Goal: Information Seeking & Learning: Learn about a topic

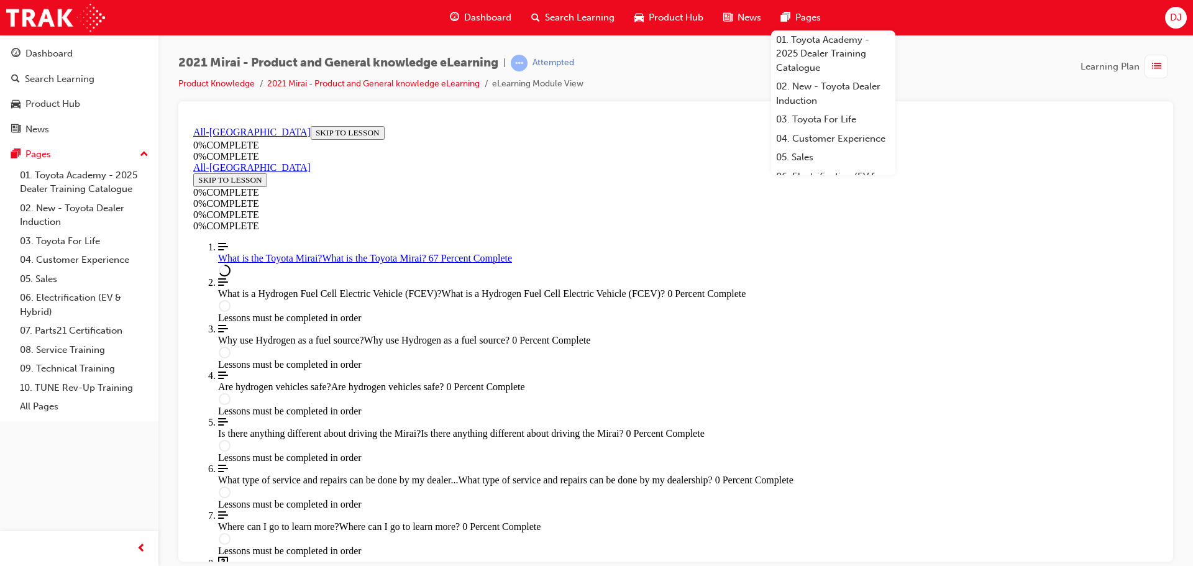
scroll to position [1114, 0]
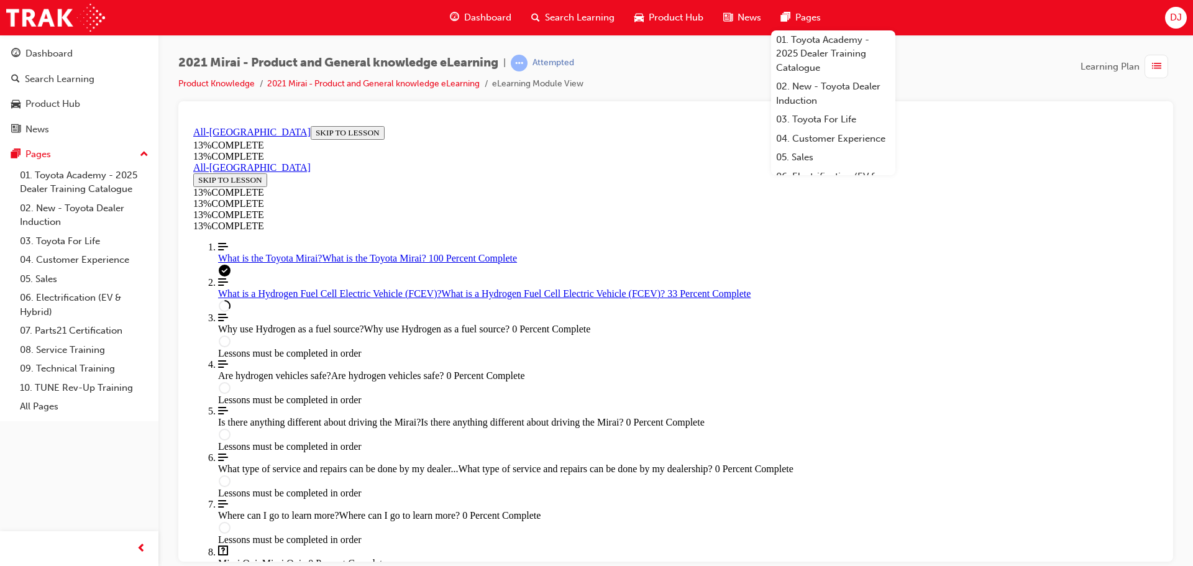
scroll to position [664, 0]
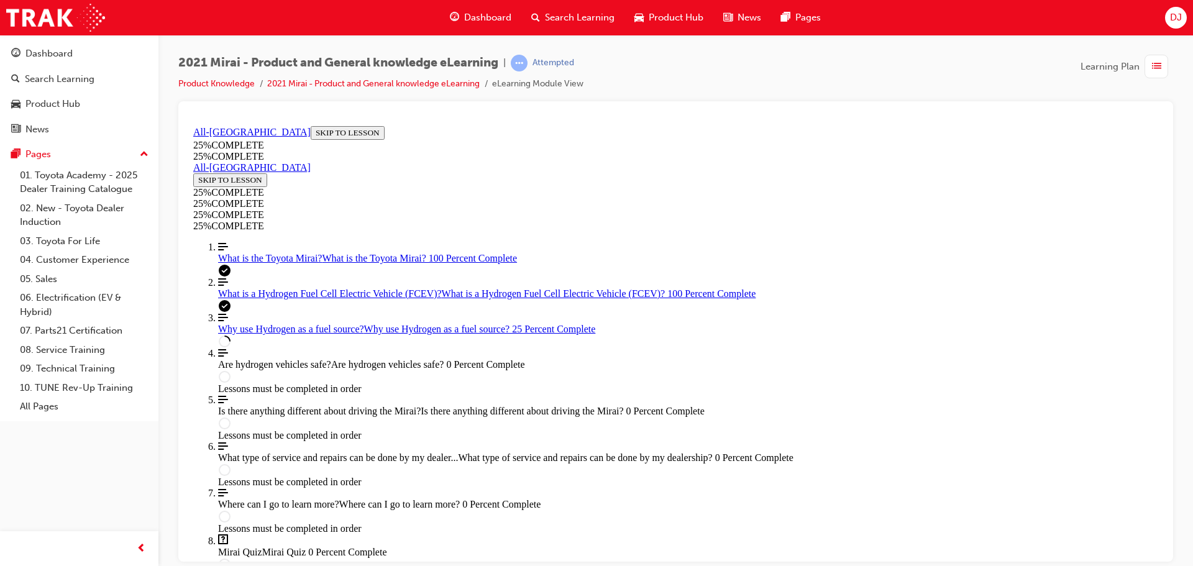
scroll to position [540, 0]
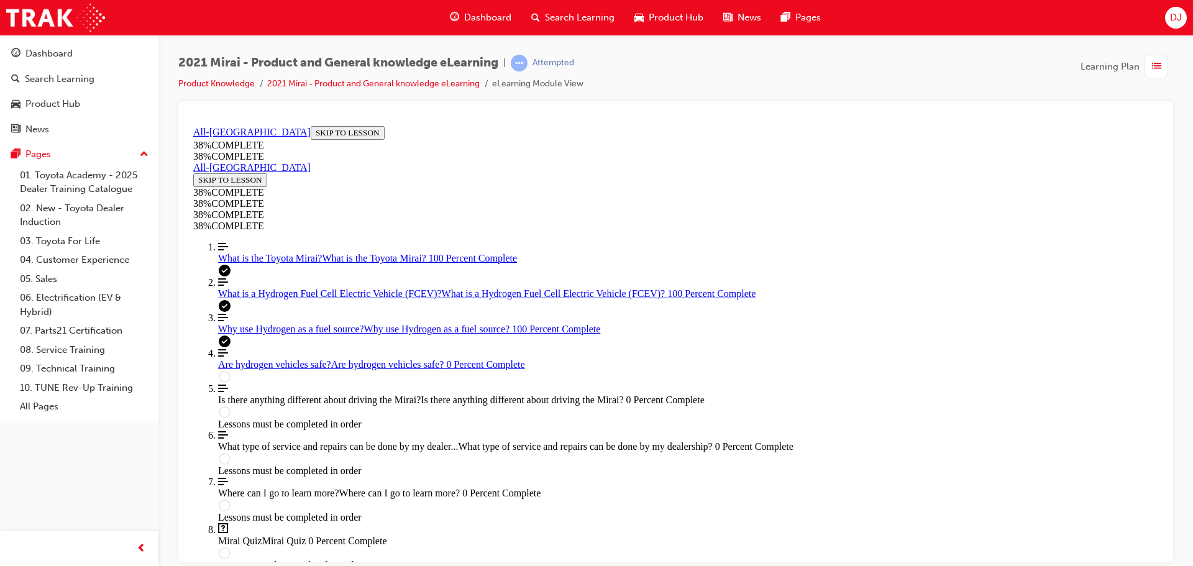
scroll to position [291, 0]
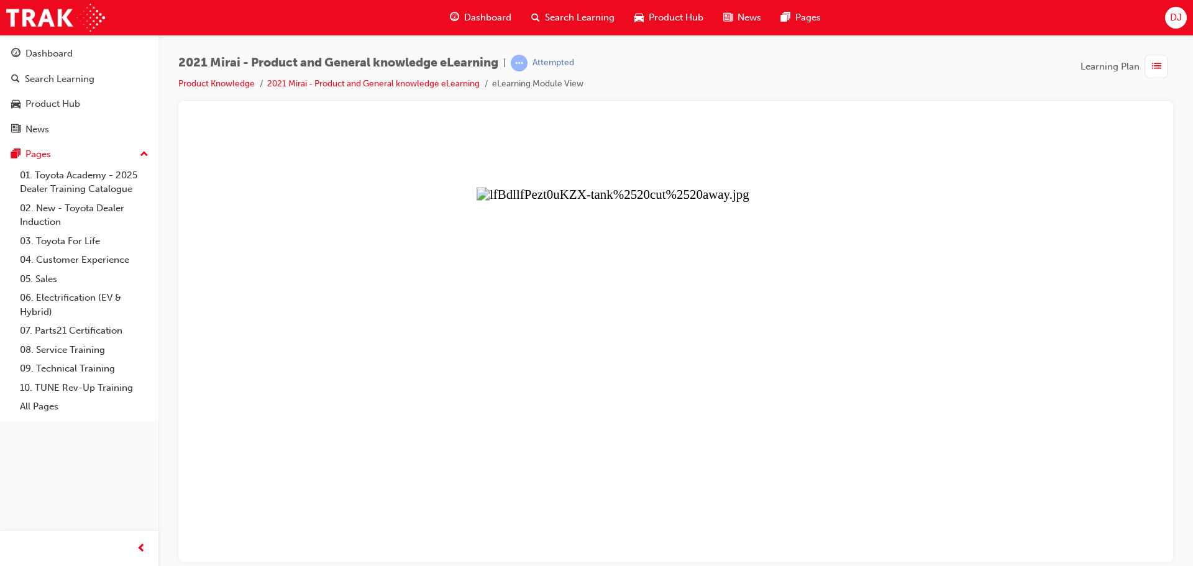
click at [769, 353] on button "Unzoom image" at bounding box center [675, 341] width 975 height 440
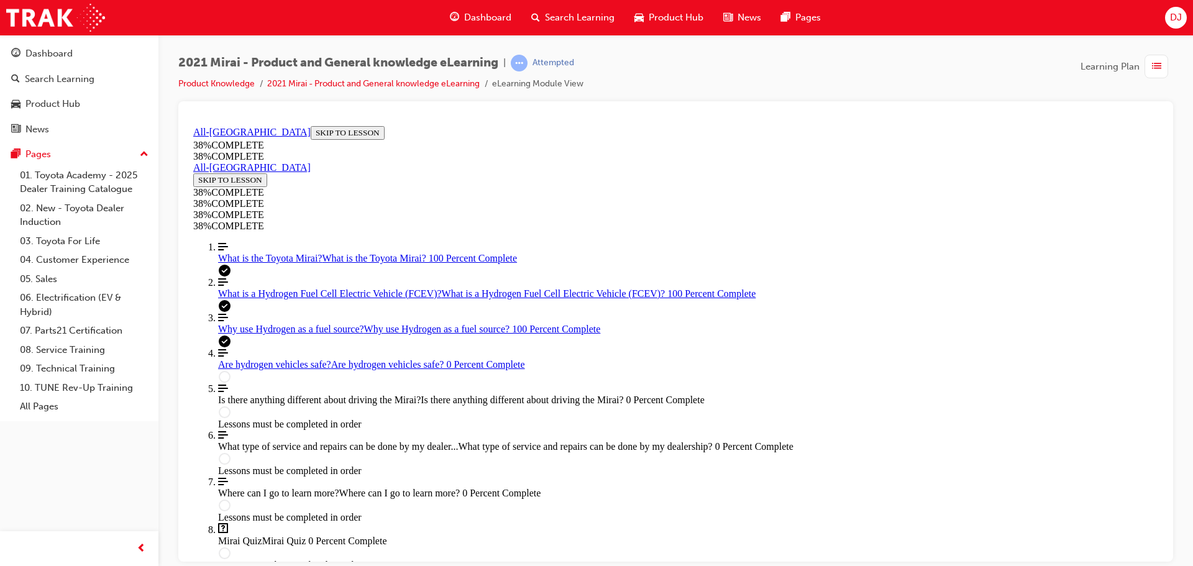
scroll to position [455, 0]
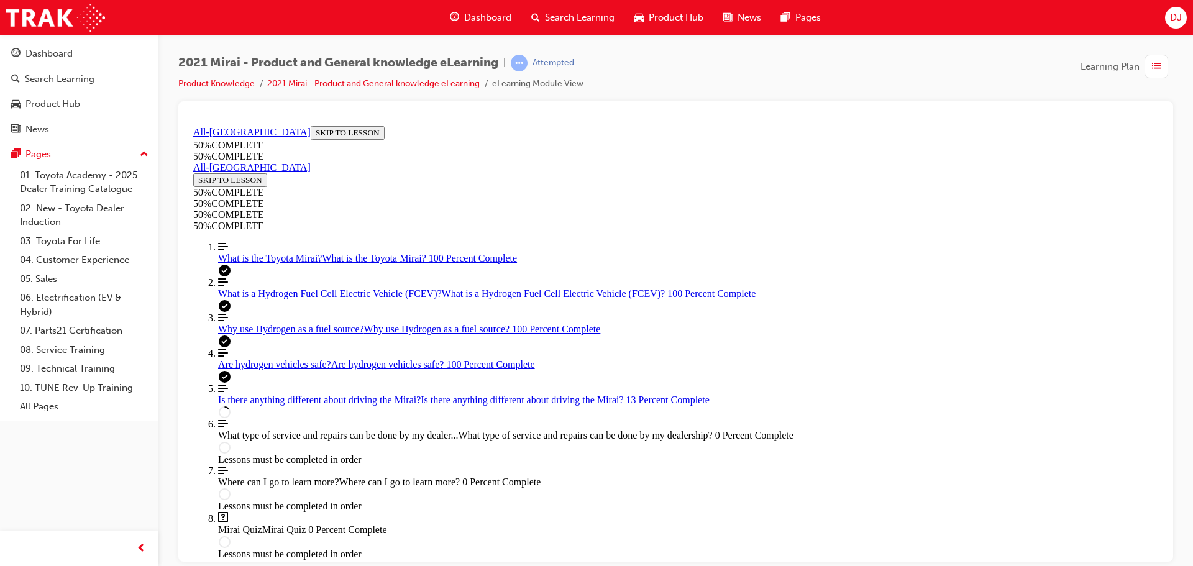
scroll to position [416, 0]
drag, startPoint x: 852, startPoint y: 390, endPoint x: 819, endPoint y: 289, distance: 106.1
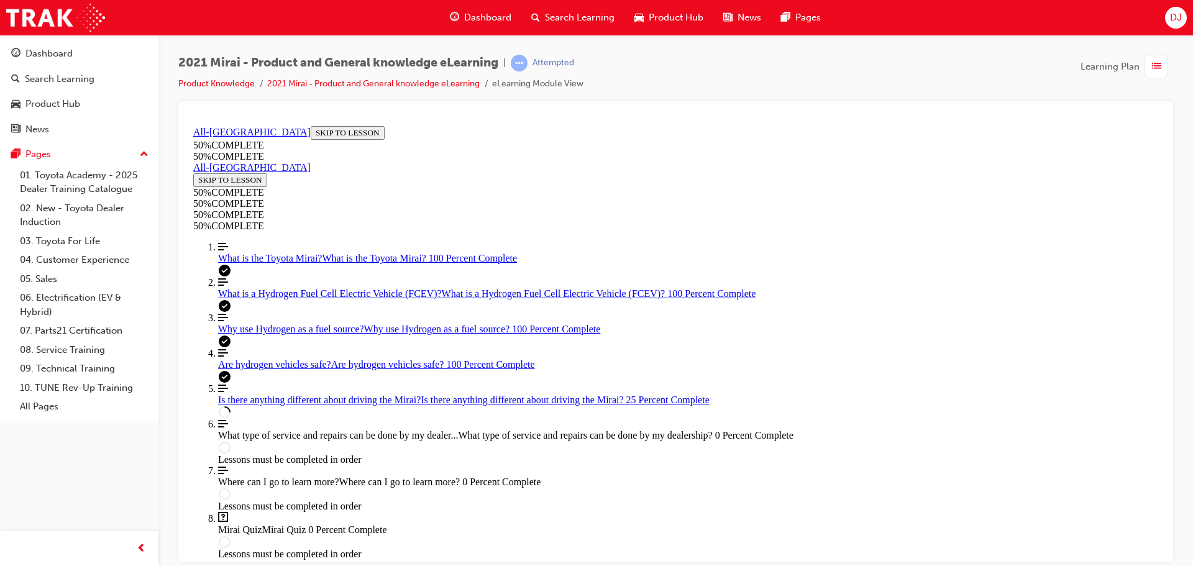
scroll to position [130, 0]
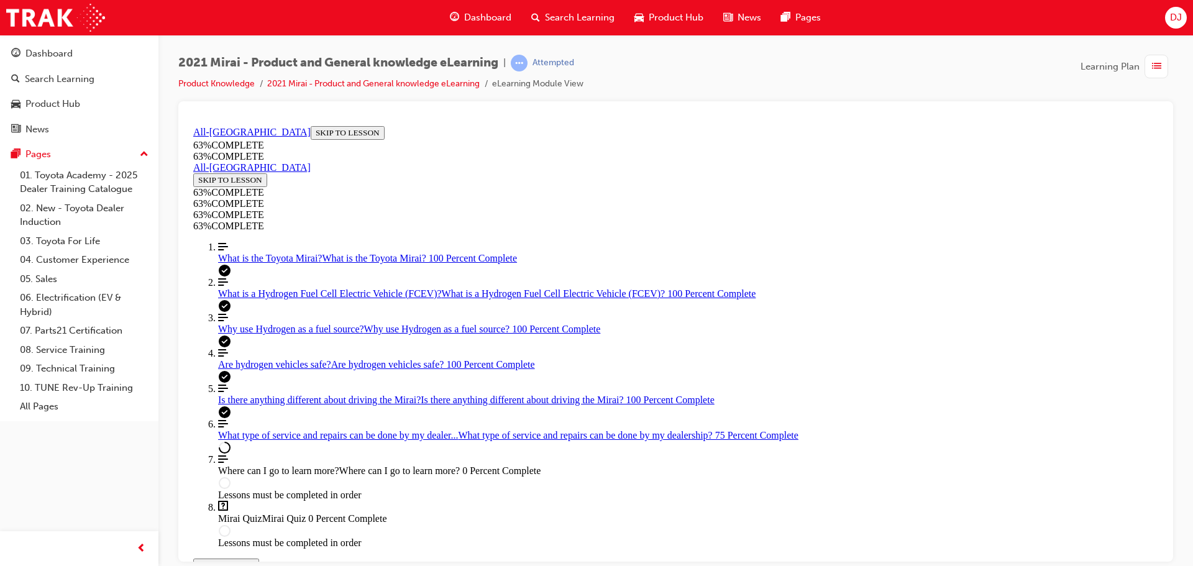
scroll to position [752, 0]
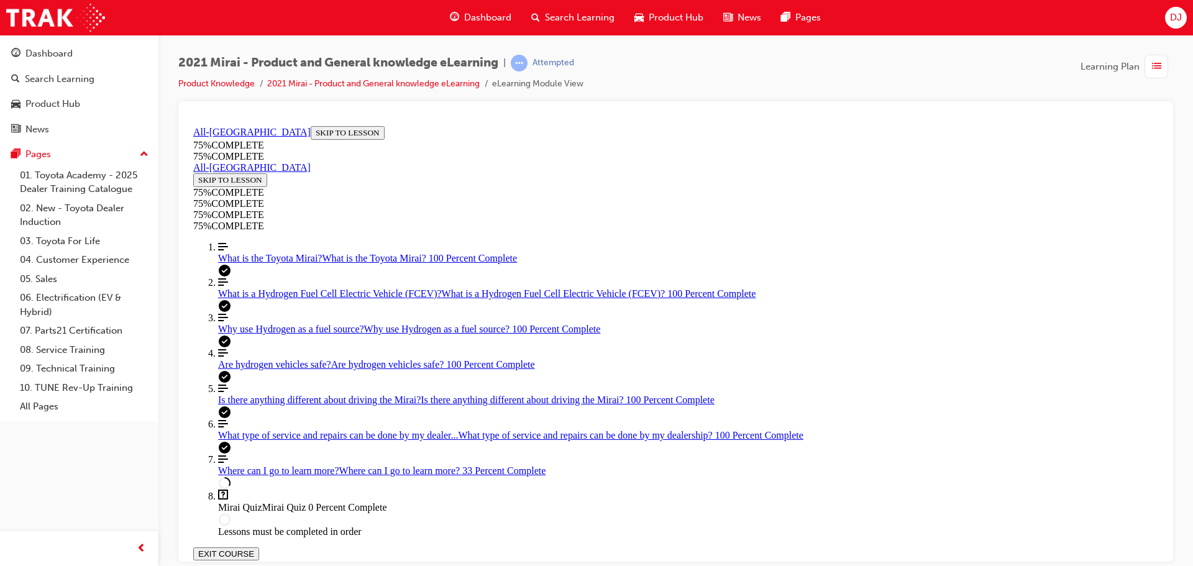
scroll to position [105, 0]
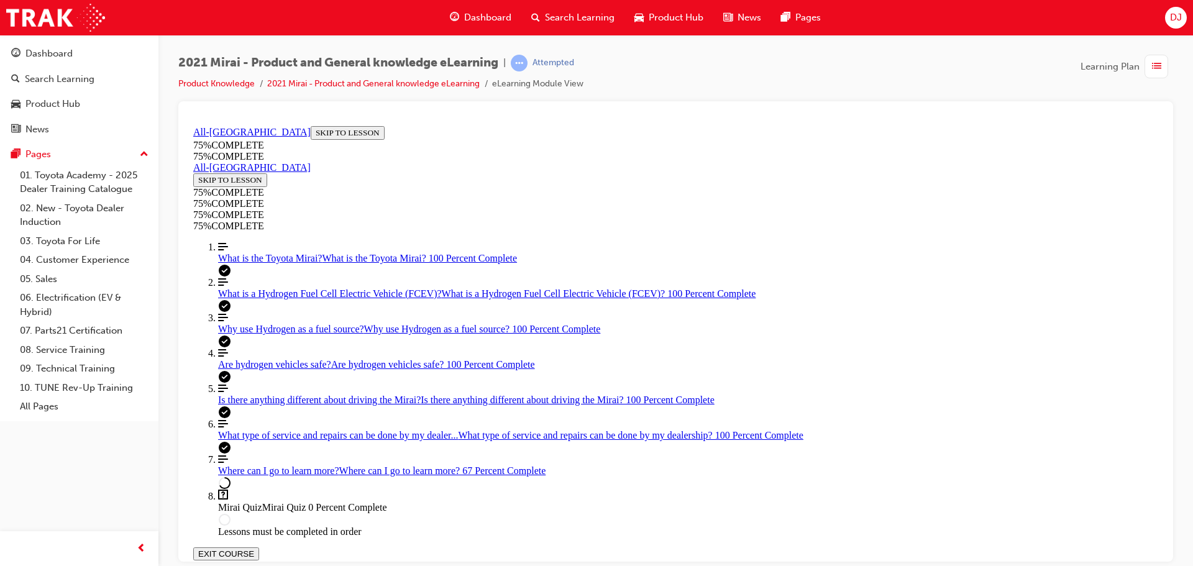
scroll to position [266, 0]
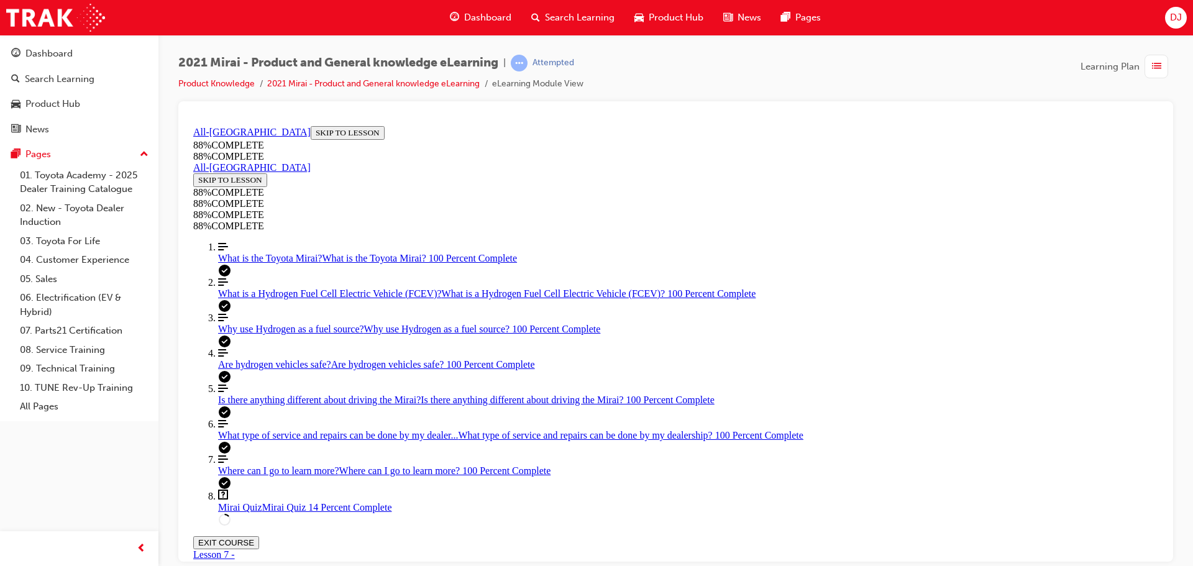
scroll to position [107, 0]
drag, startPoint x: 722, startPoint y: 321, endPoint x: 762, endPoint y: 373, distance: 66.0
drag, startPoint x: 653, startPoint y: 326, endPoint x: 660, endPoint y: 387, distance: 61.3
drag, startPoint x: 631, startPoint y: 325, endPoint x: 666, endPoint y: 422, distance: 103.8
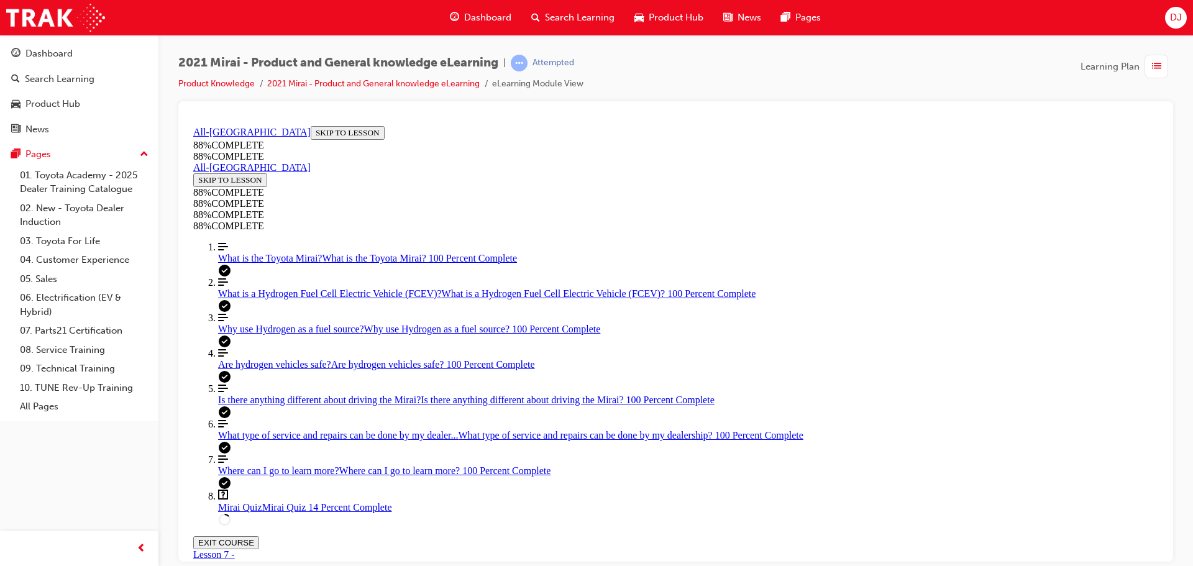
drag, startPoint x: 618, startPoint y: 320, endPoint x: 663, endPoint y: 314, distance: 45.7
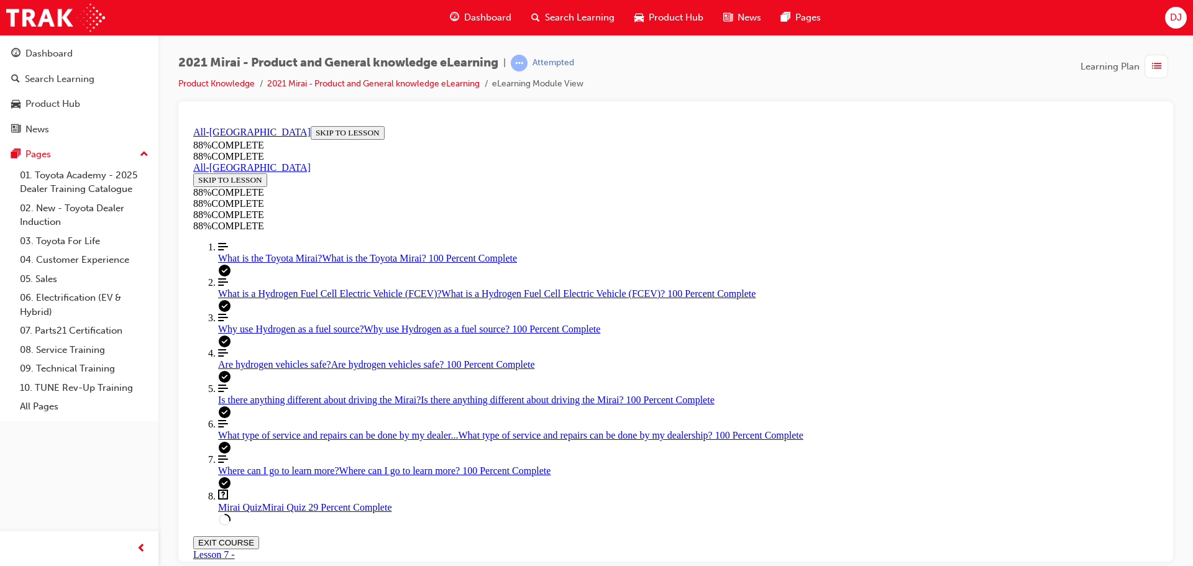
scroll to position [395, 0]
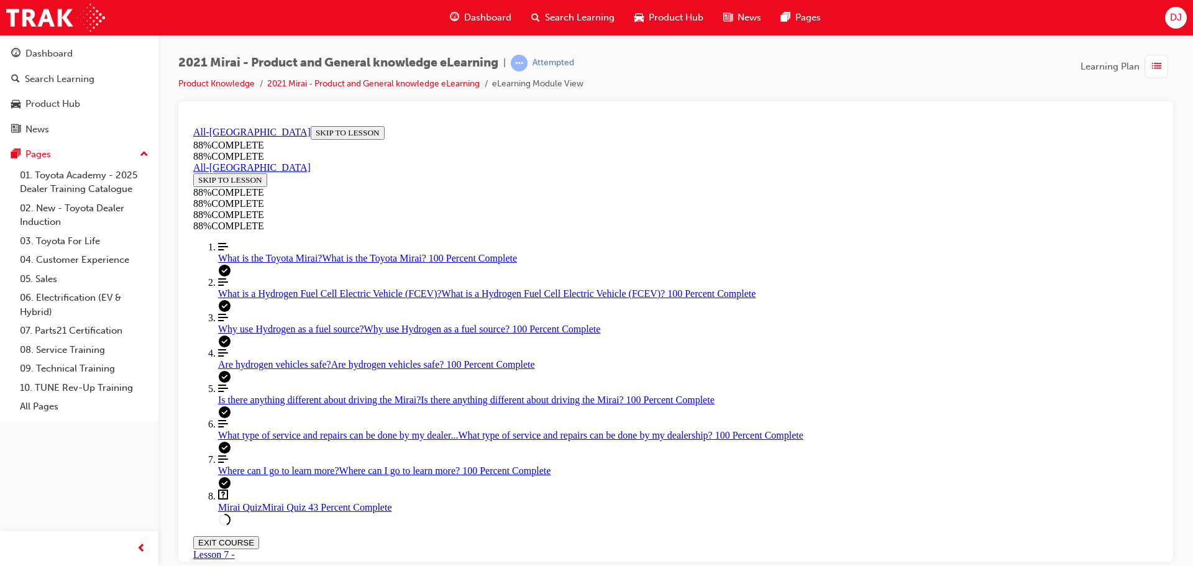
scroll to position [75, 0]
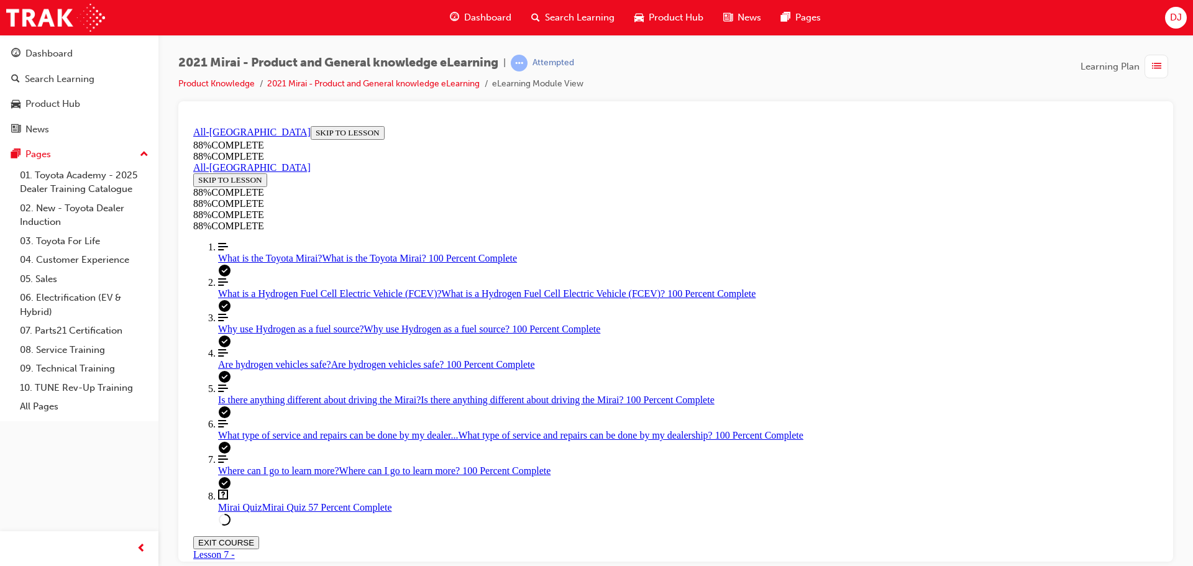
scroll to position [107, 0]
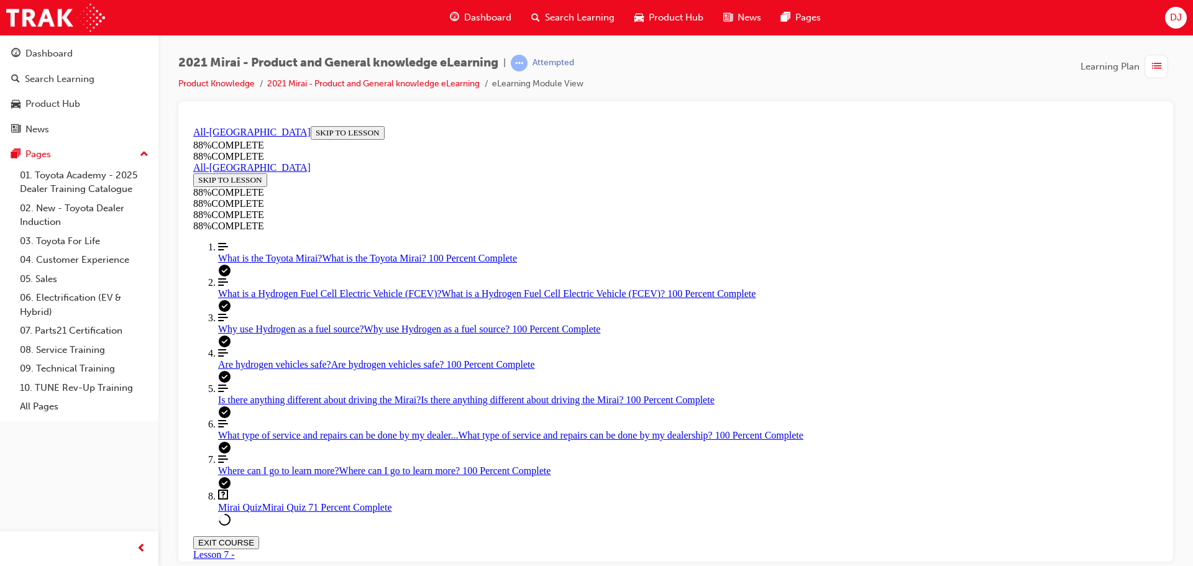
scroll to position [232, 0]
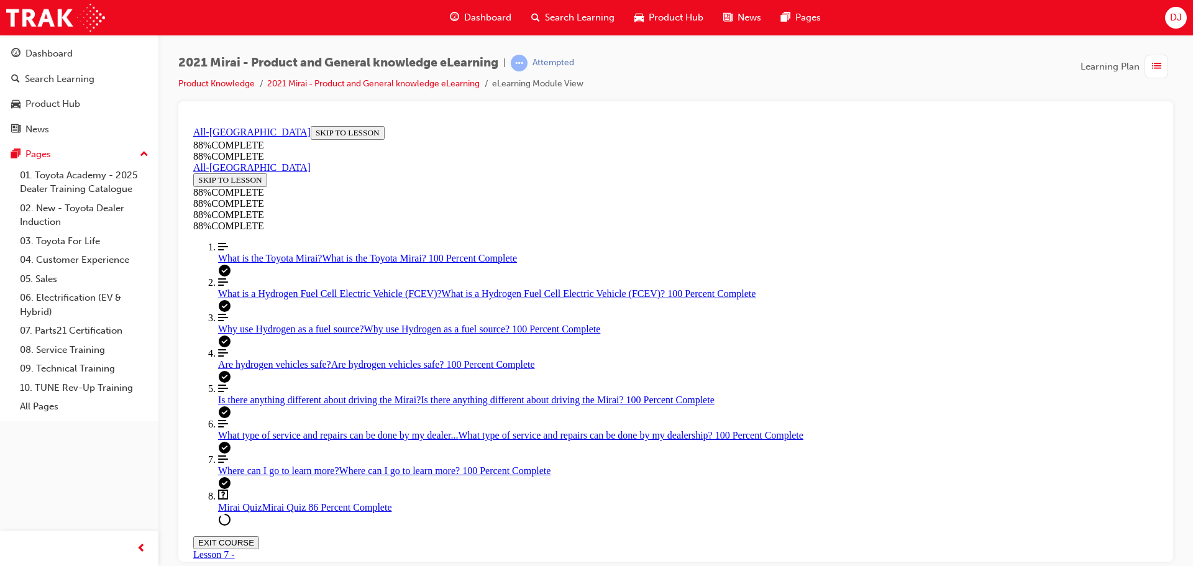
scroll to position [107, 0]
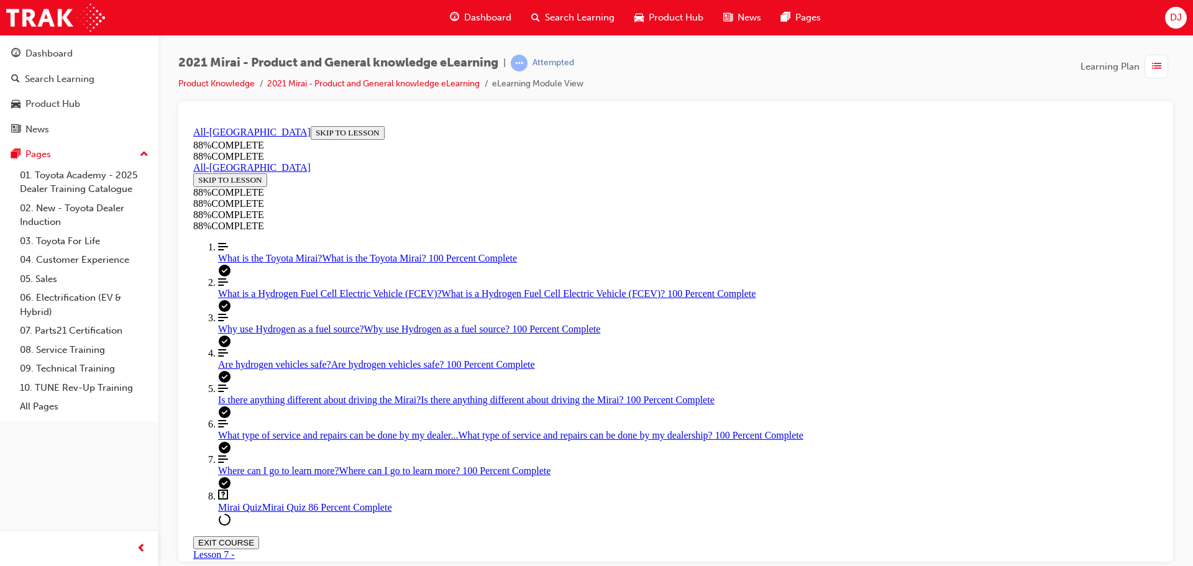
scroll to position [191, 0]
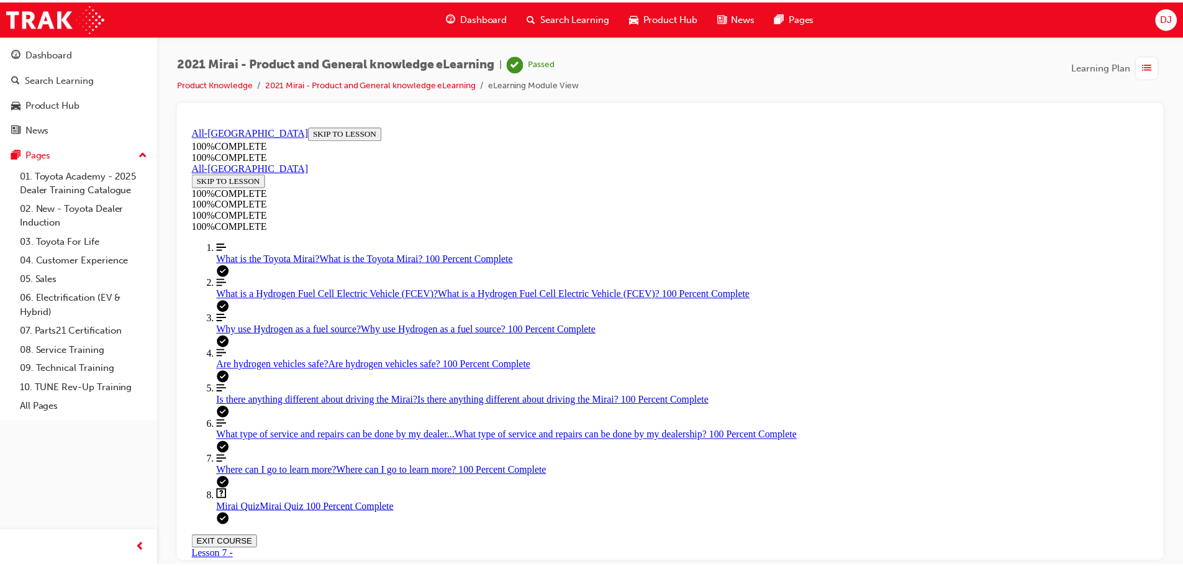
scroll to position [202, 0]
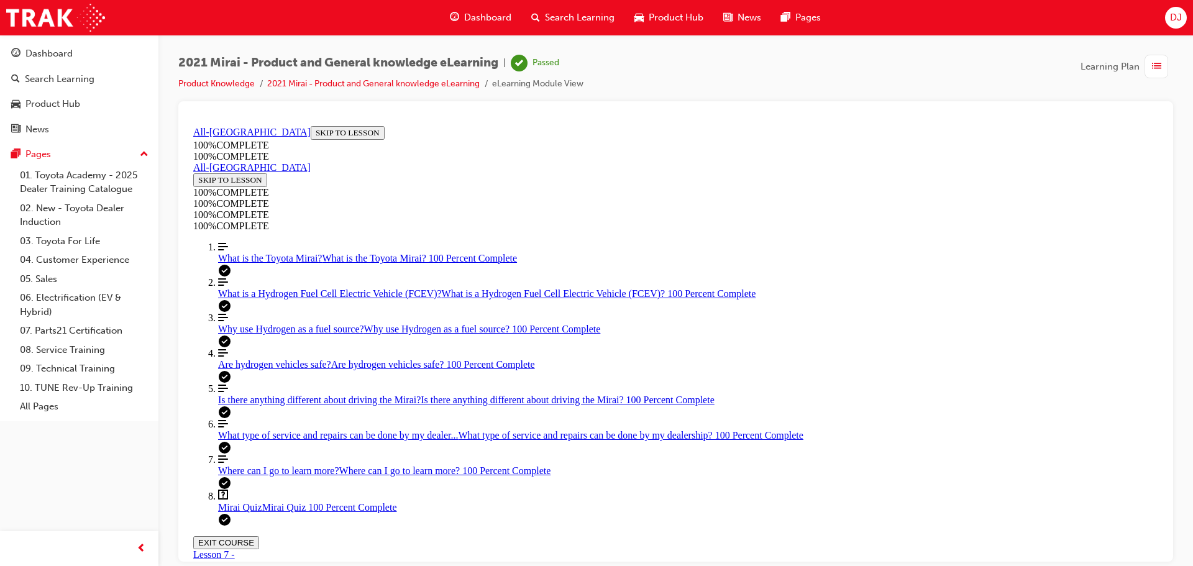
click at [259, 536] on button "EXIT COURSE" at bounding box center [226, 542] width 66 height 13
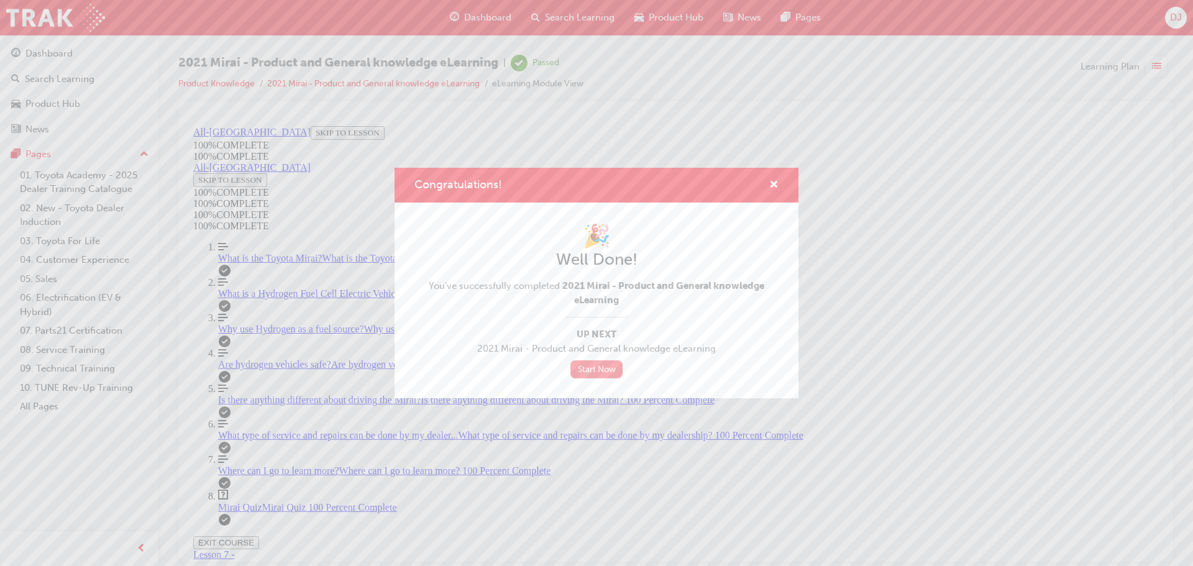
click at [598, 367] on link "Start Now" at bounding box center [596, 369] width 52 height 18
click at [593, 367] on link "Start Now" at bounding box center [596, 369] width 52 height 18
click at [776, 181] on span "cross-icon" at bounding box center [773, 185] width 9 height 11
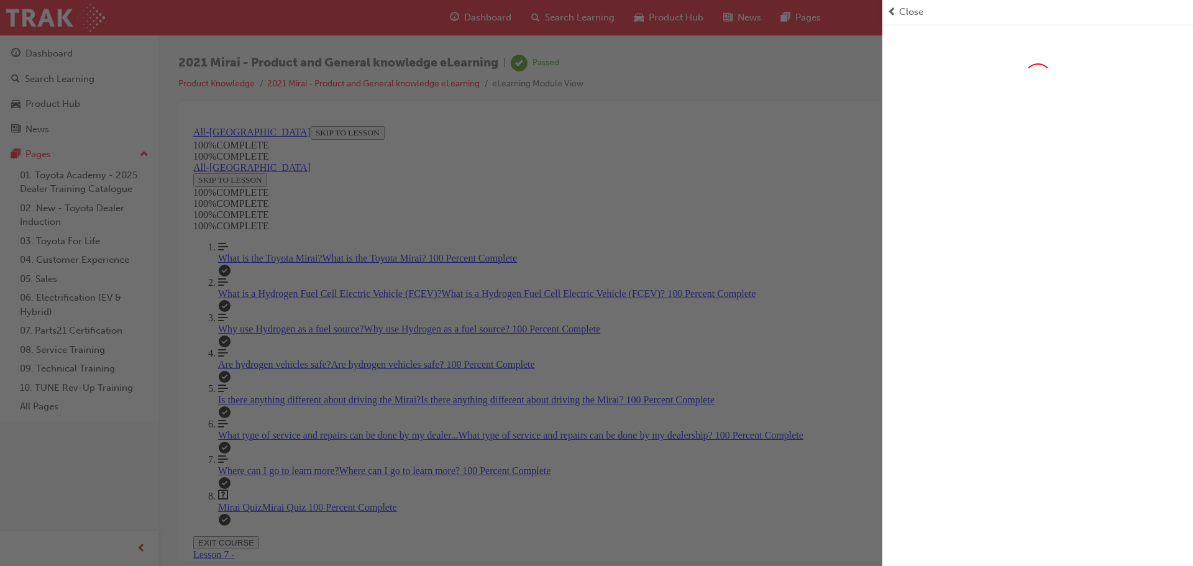
click at [909, 14] on span "Close" at bounding box center [911, 12] width 24 height 14
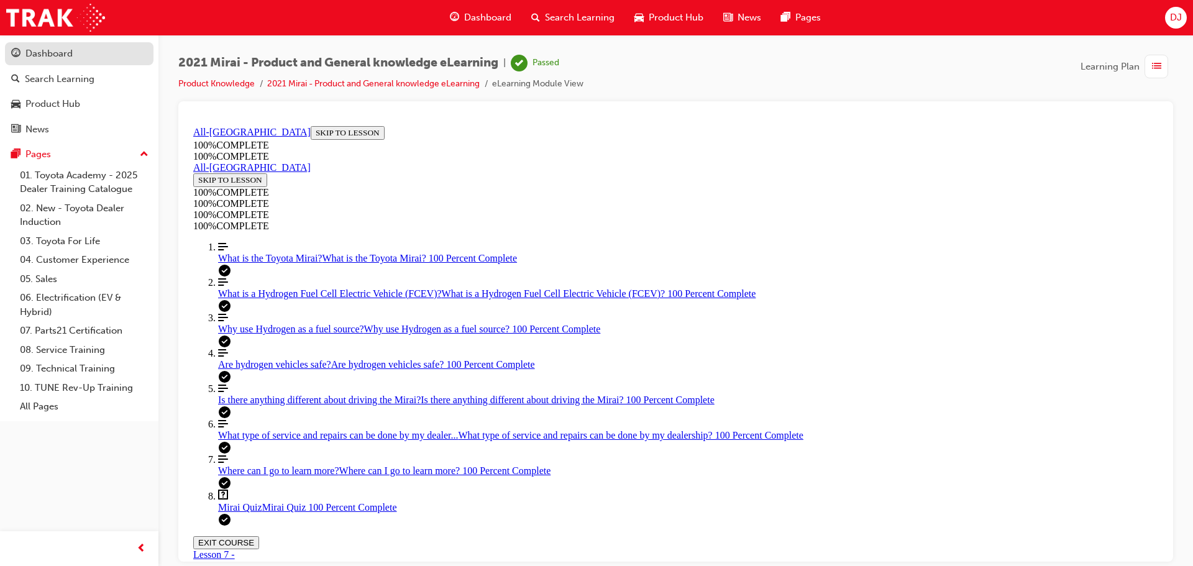
click at [45, 52] on div "Dashboard" at bounding box center [48, 54] width 47 height 14
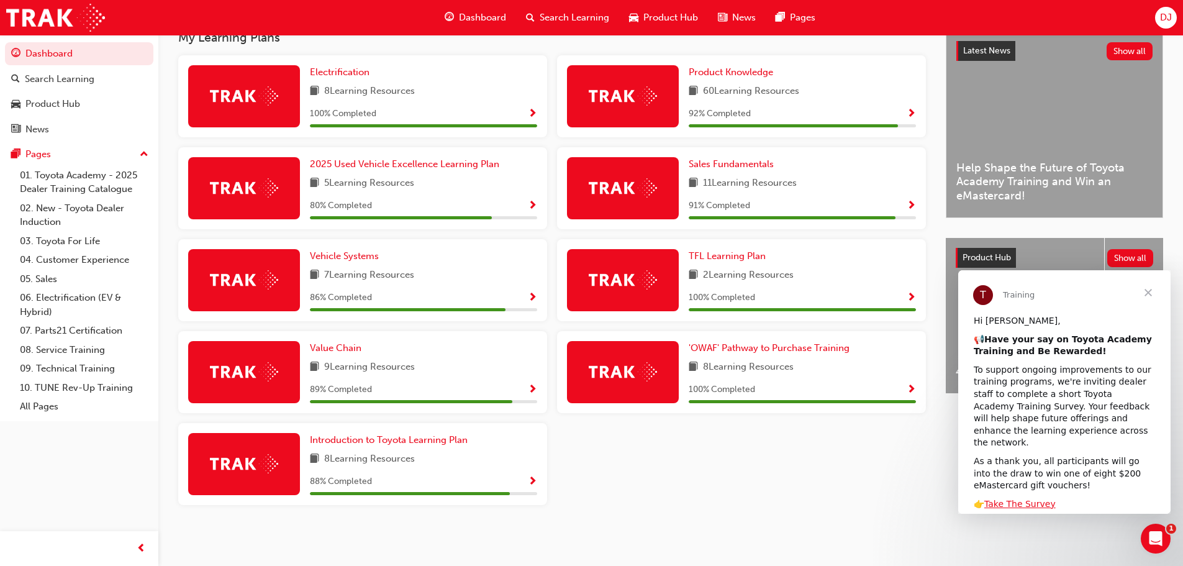
scroll to position [291, 0]
click at [349, 253] on span "Vehicle Systems" at bounding box center [344, 255] width 69 height 11
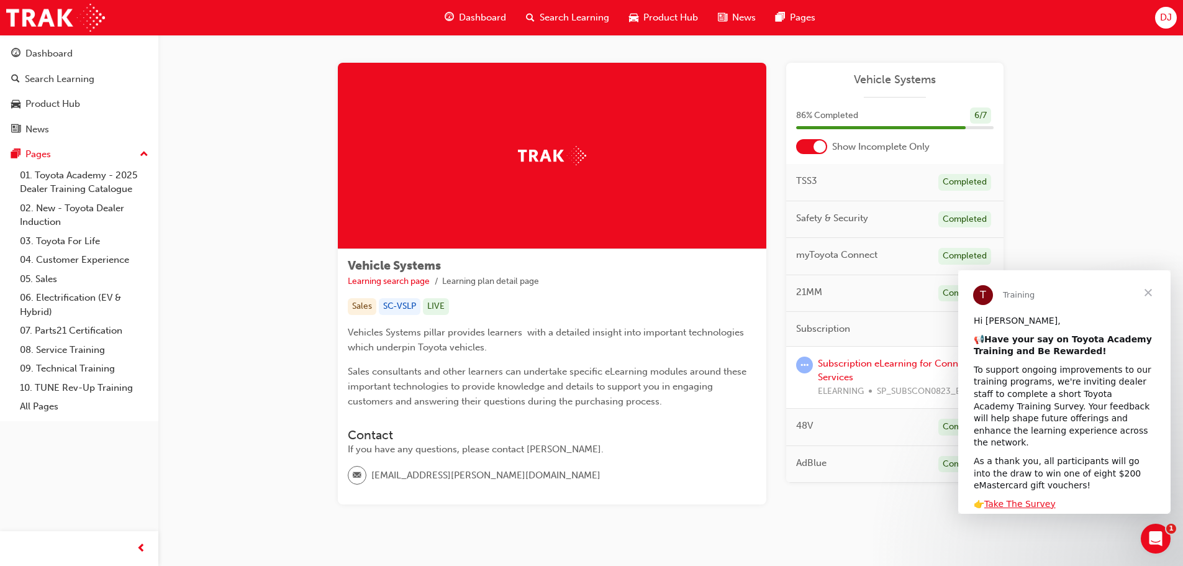
scroll to position [31, 0]
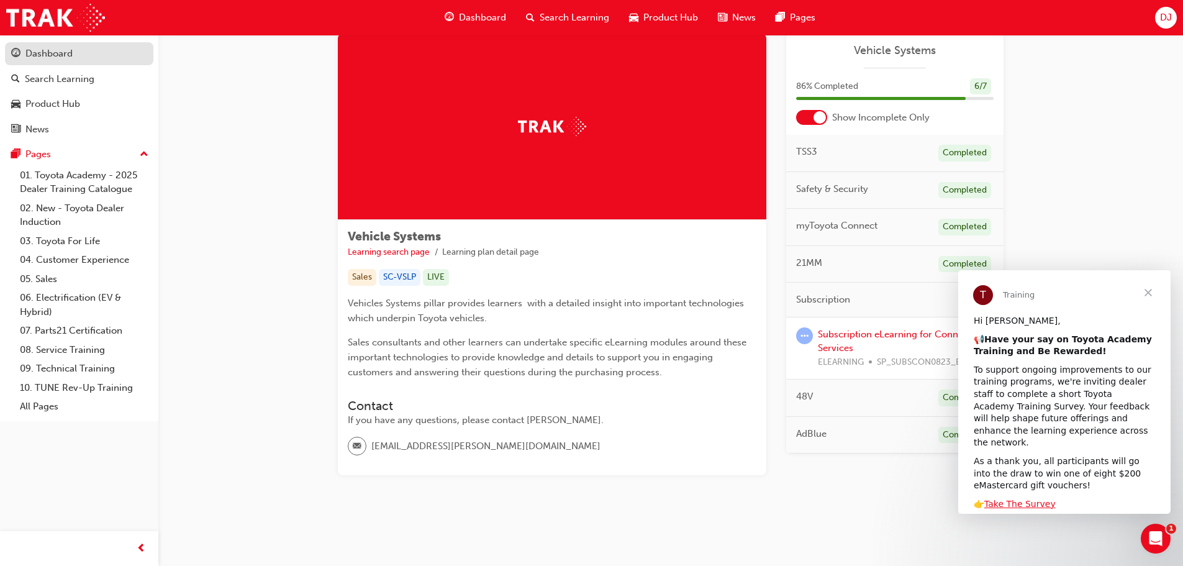
click at [71, 62] on link "Dashboard" at bounding box center [79, 53] width 148 height 23
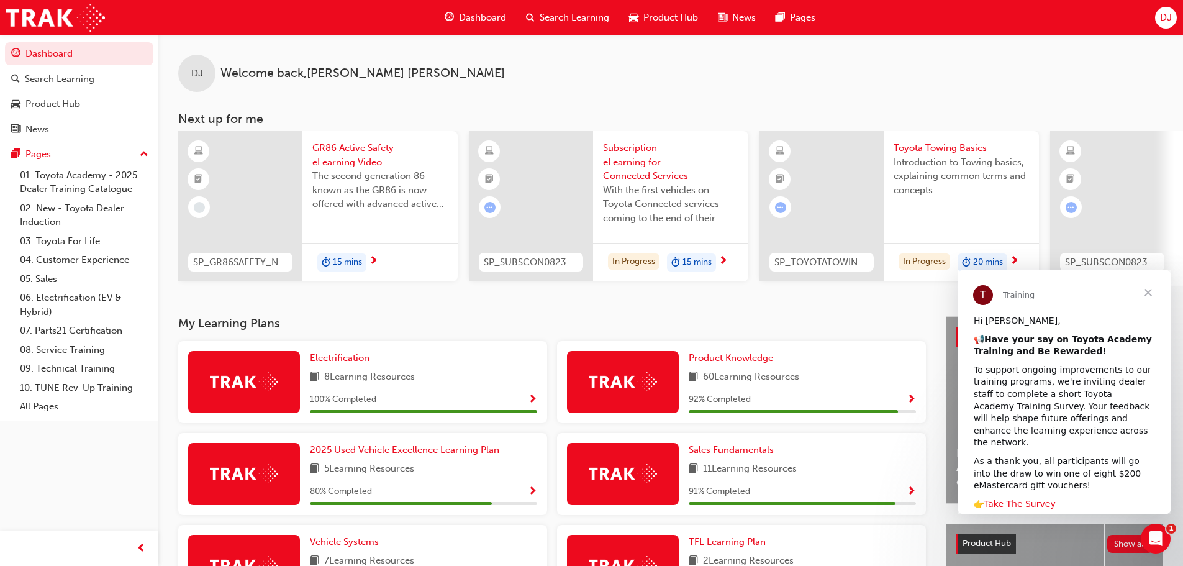
click at [1151, 294] on span "Close" at bounding box center [1148, 292] width 45 height 45
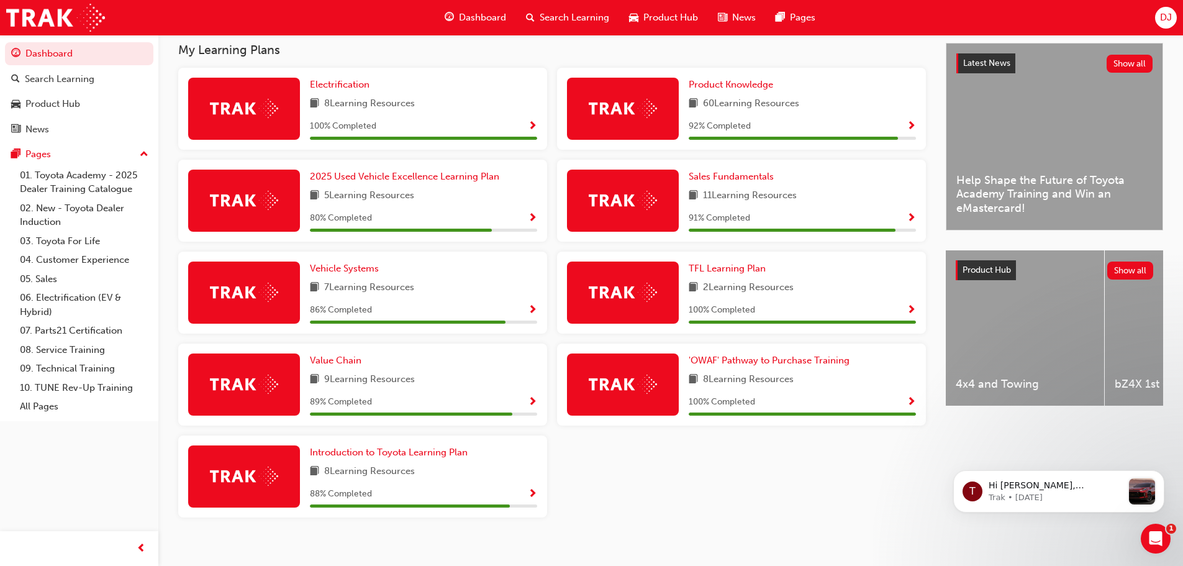
scroll to position [291, 0]
